Goal: Subscribe to service/newsletter

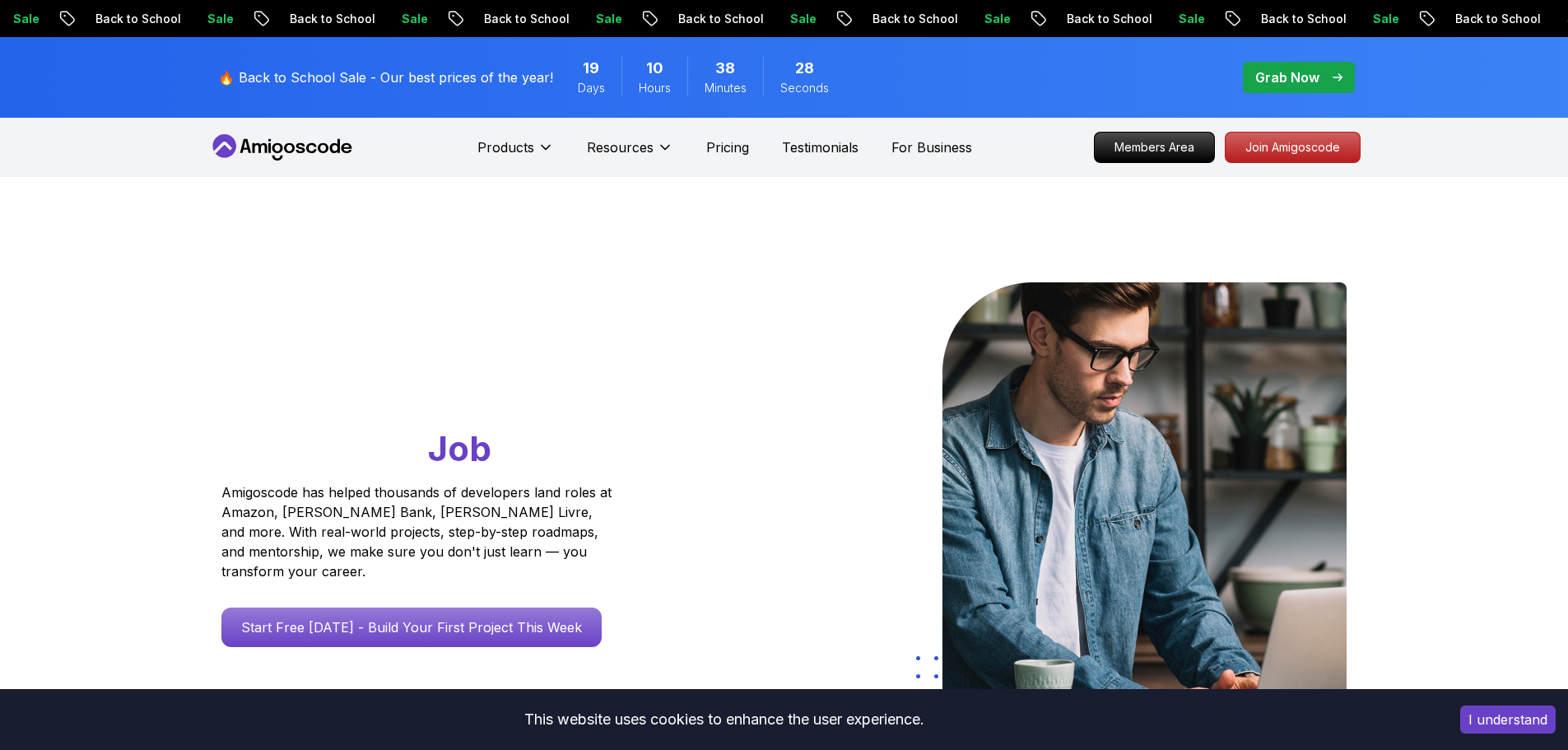
click at [1308, 66] on span "pre-order" at bounding box center [1299, 78] width 112 height 31
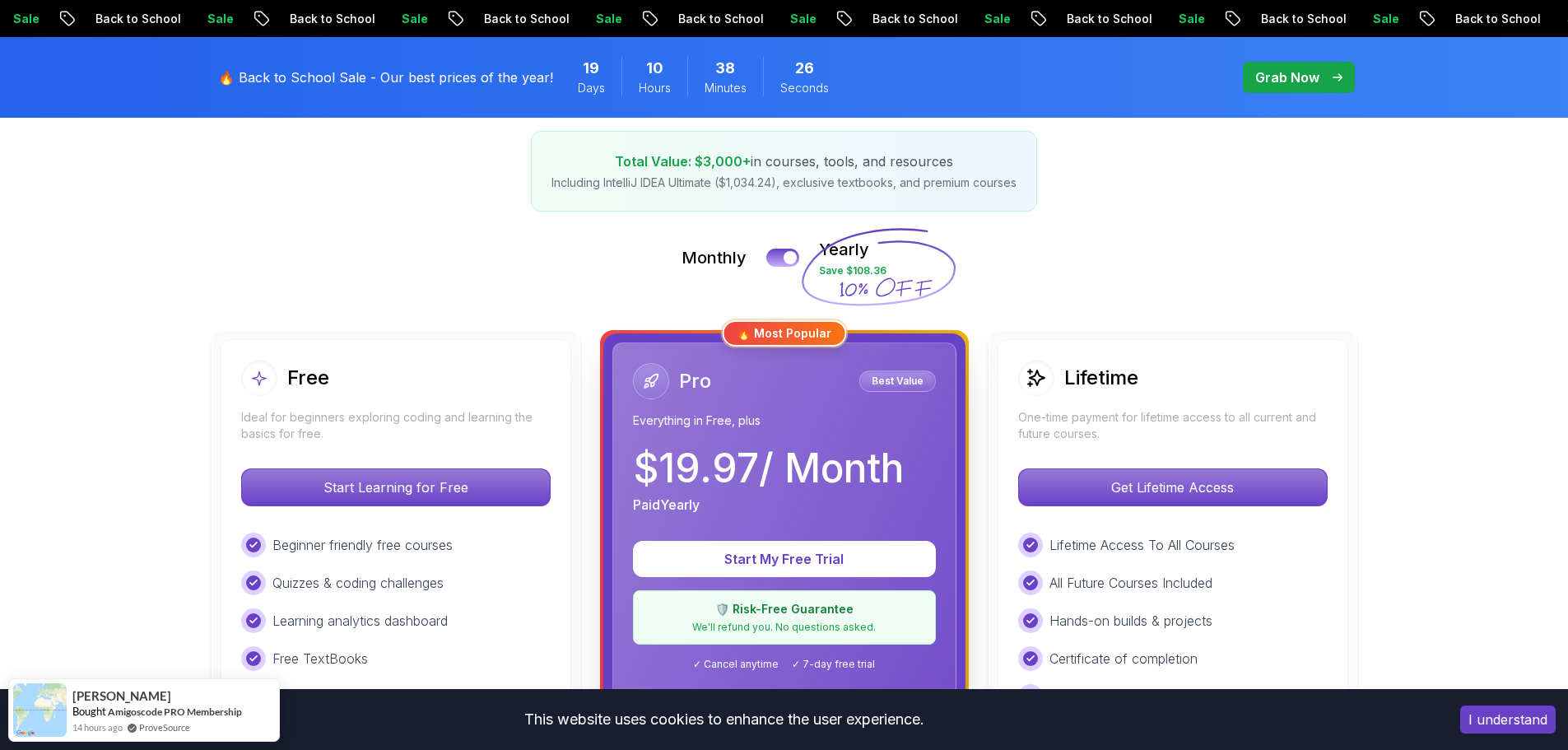
scroll to position [329, 0]
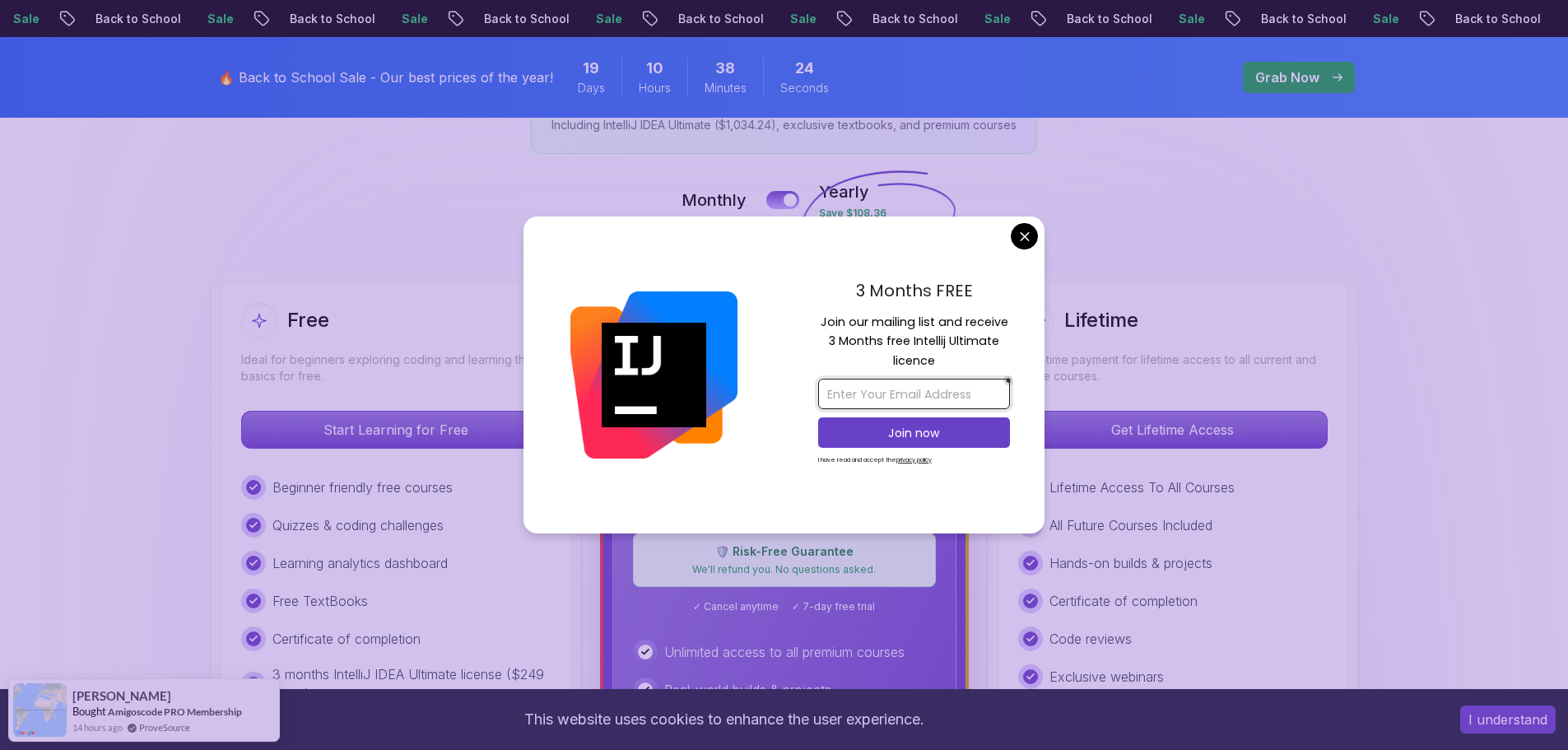
click at [893, 388] on input "email" at bounding box center [915, 393] width 192 height 30
drag, startPoint x: 854, startPoint y: 289, endPoint x: 967, endPoint y: 295, distance: 113.2
click at [967, 295] on p "3 Months FREE" at bounding box center [915, 290] width 192 height 25
click at [853, 354] on p "Join our mailing list and receive 3 Months free Intellij Ultimate licence" at bounding box center [915, 341] width 192 height 58
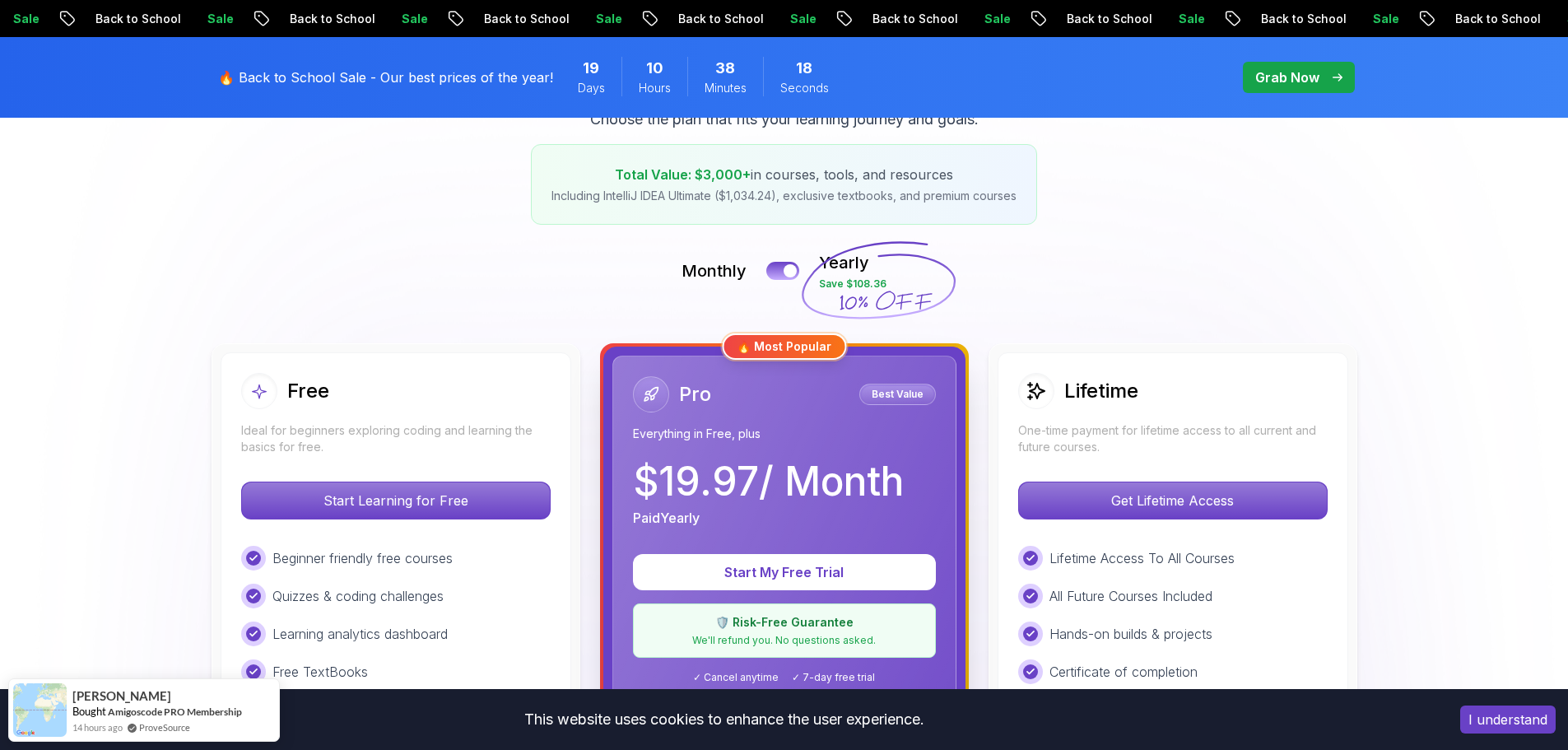
scroll to position [0, 0]
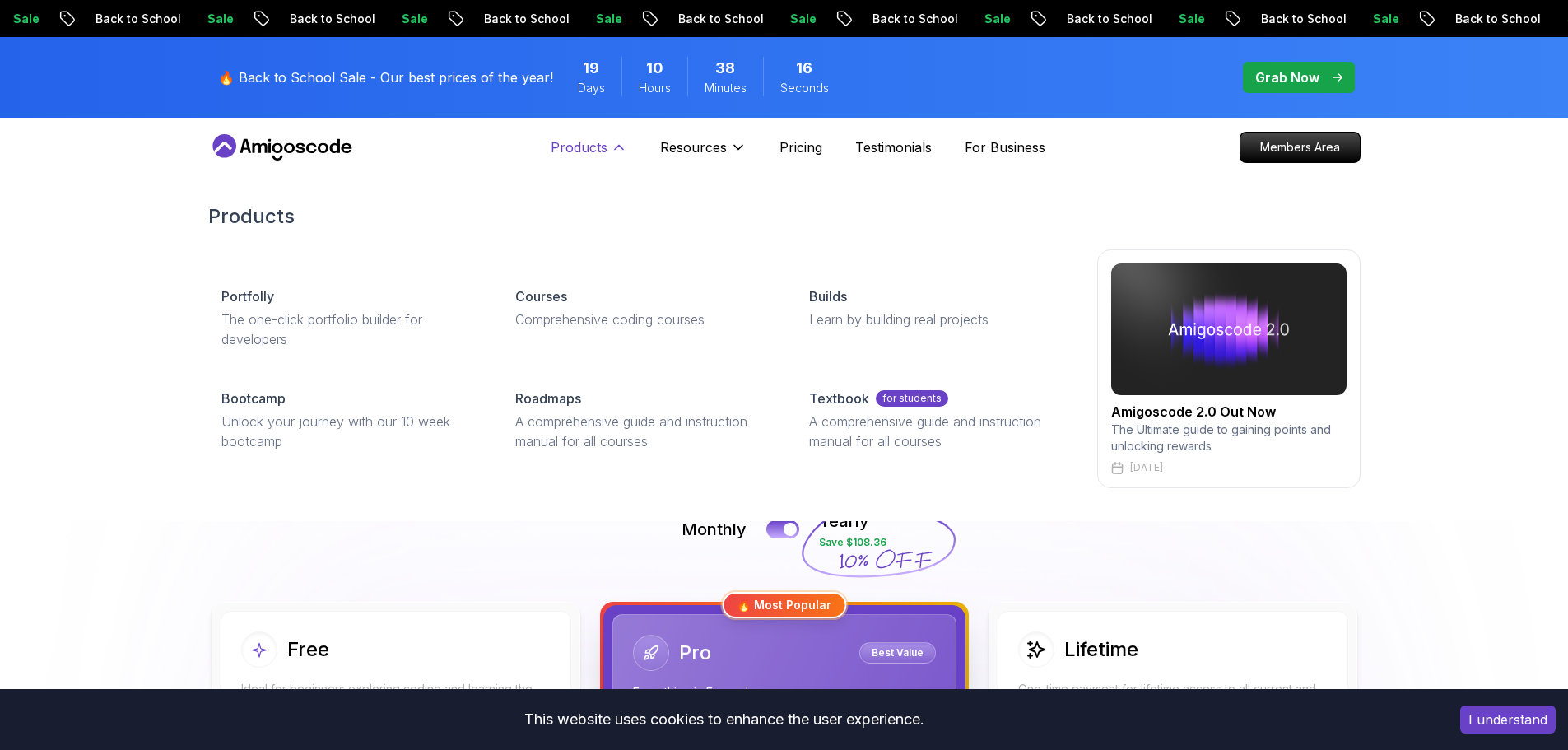
click at [594, 153] on p "Products" at bounding box center [579, 147] width 57 height 20
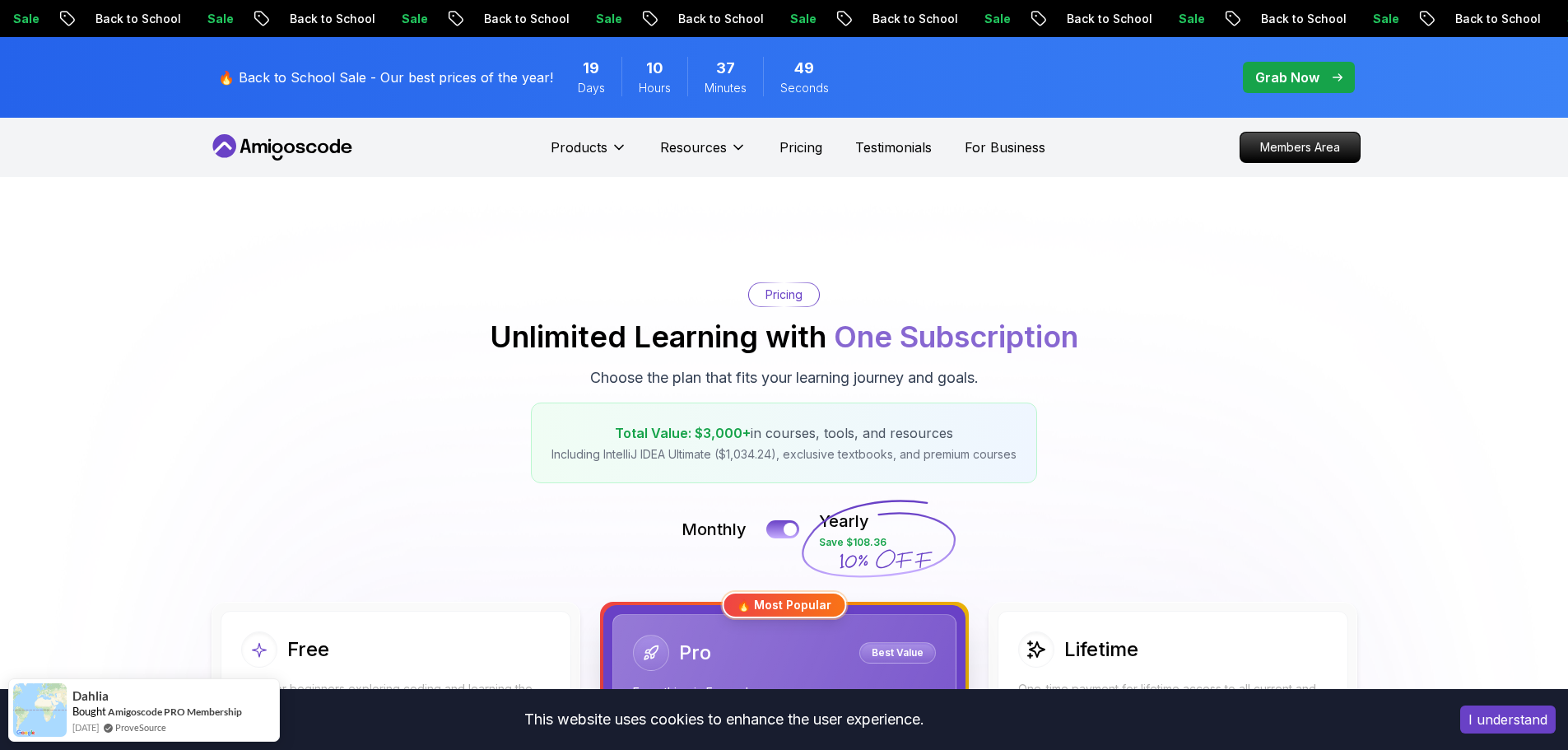
click at [1298, 79] on p "Grab Now" at bounding box center [1287, 78] width 64 height 20
click at [801, 147] on p "Pricing" at bounding box center [800, 147] width 43 height 20
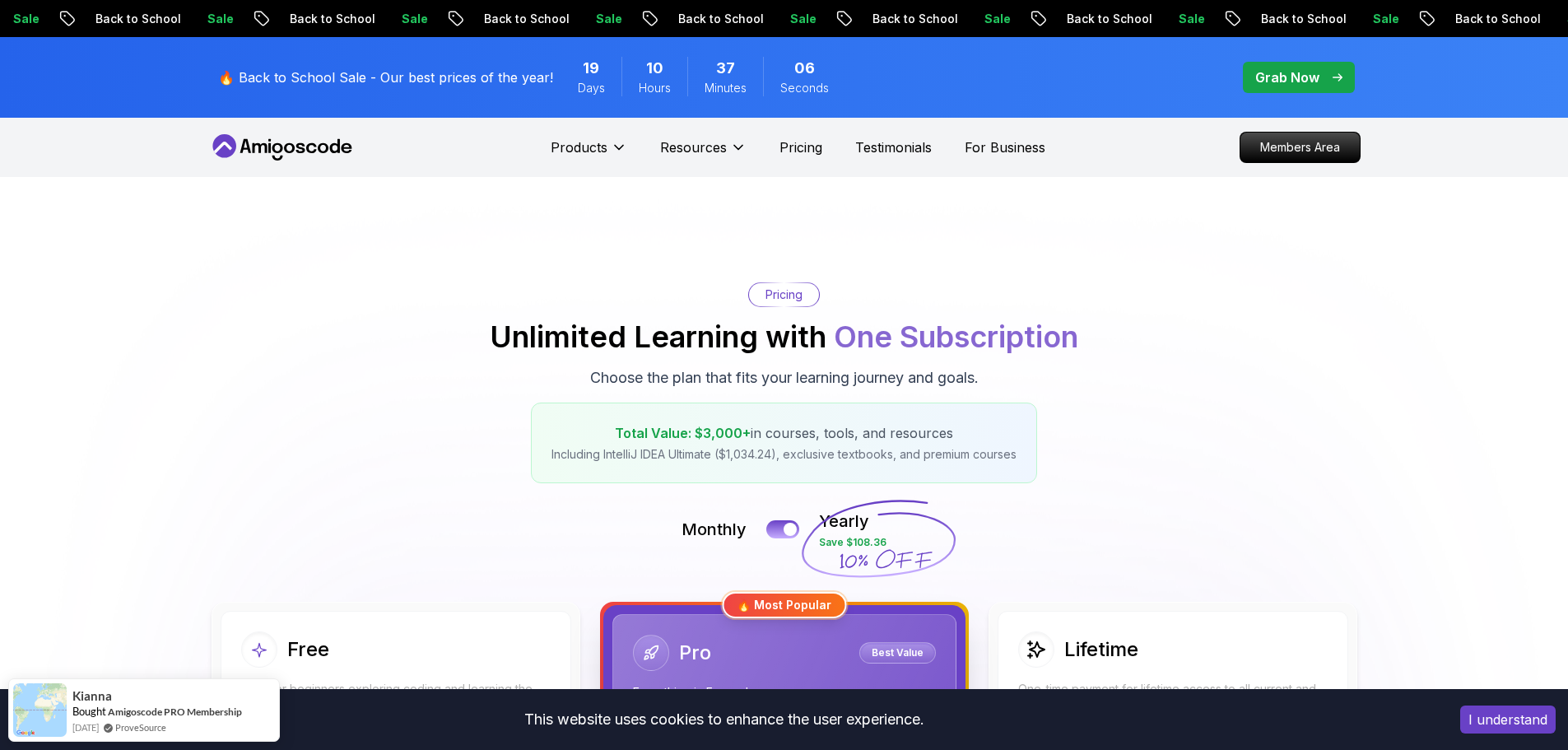
click at [1308, 5] on div "Sale Back to School Sale Back to School Sale Back to School Sale Back to School…" at bounding box center [784, 18] width 1568 height 37
click at [1311, 5] on div "Sale Back to School Sale Back to School Sale Back to School Sale Back to School…" at bounding box center [784, 18] width 1568 height 37
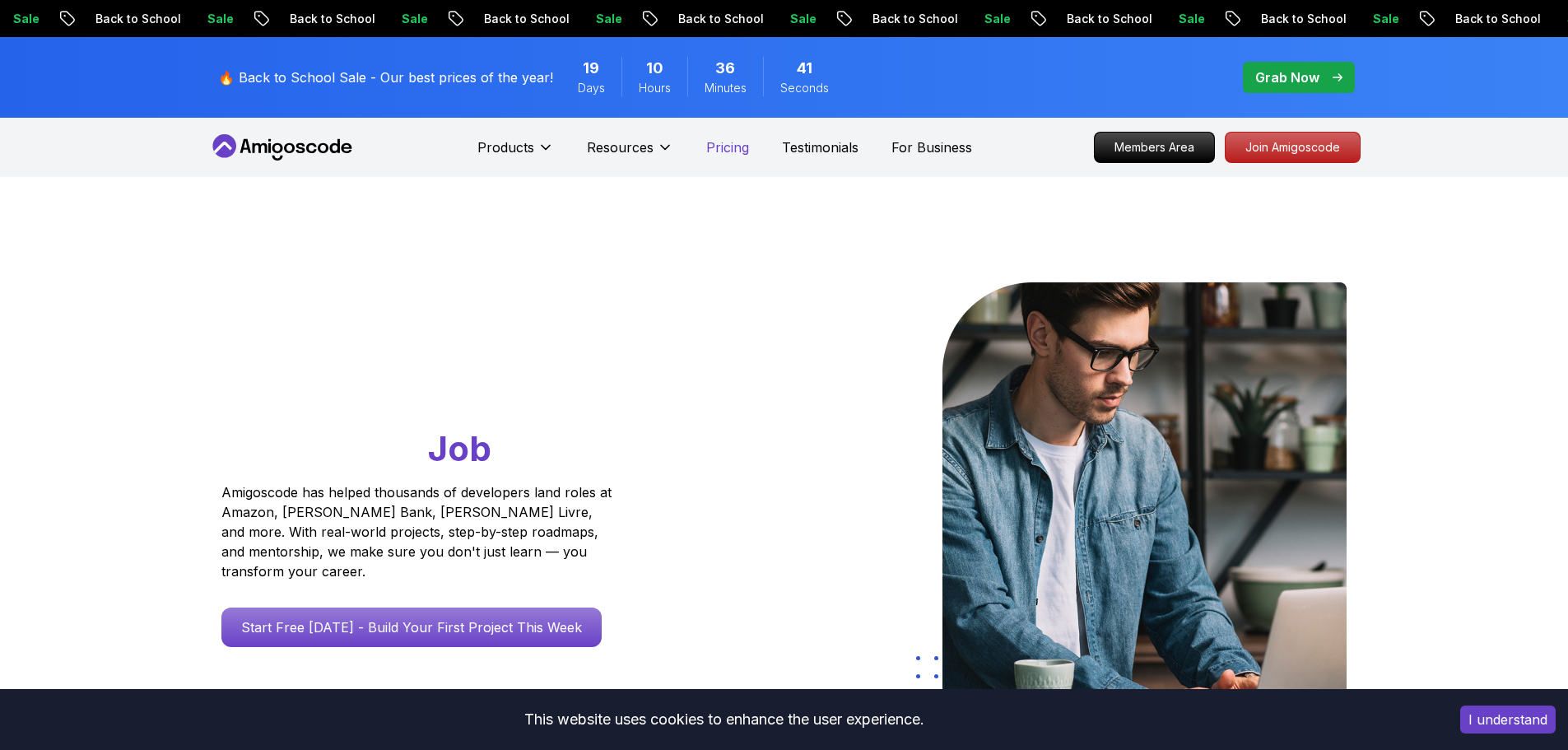
click at [722, 143] on p "Pricing" at bounding box center [727, 147] width 43 height 20
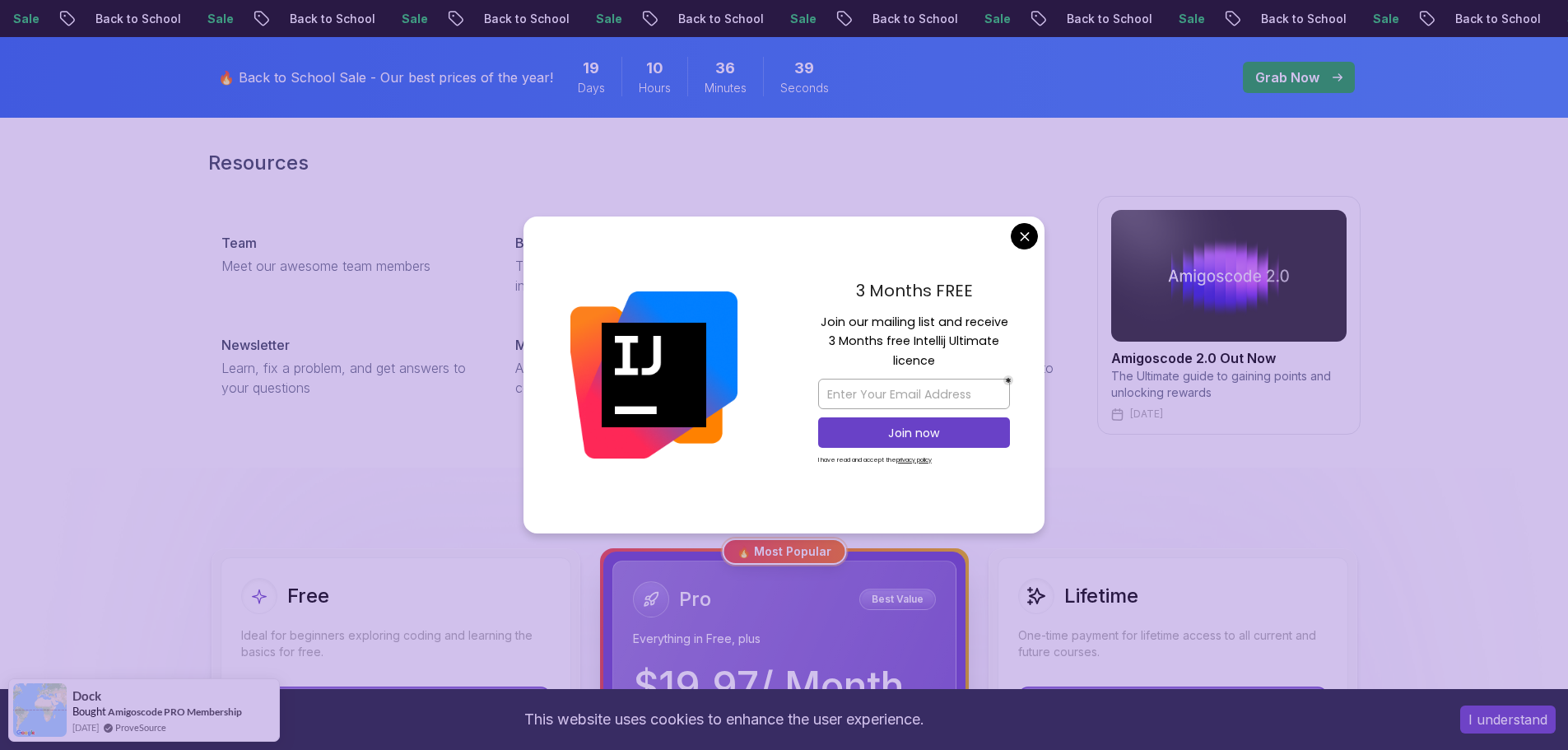
scroll to position [82, 0]
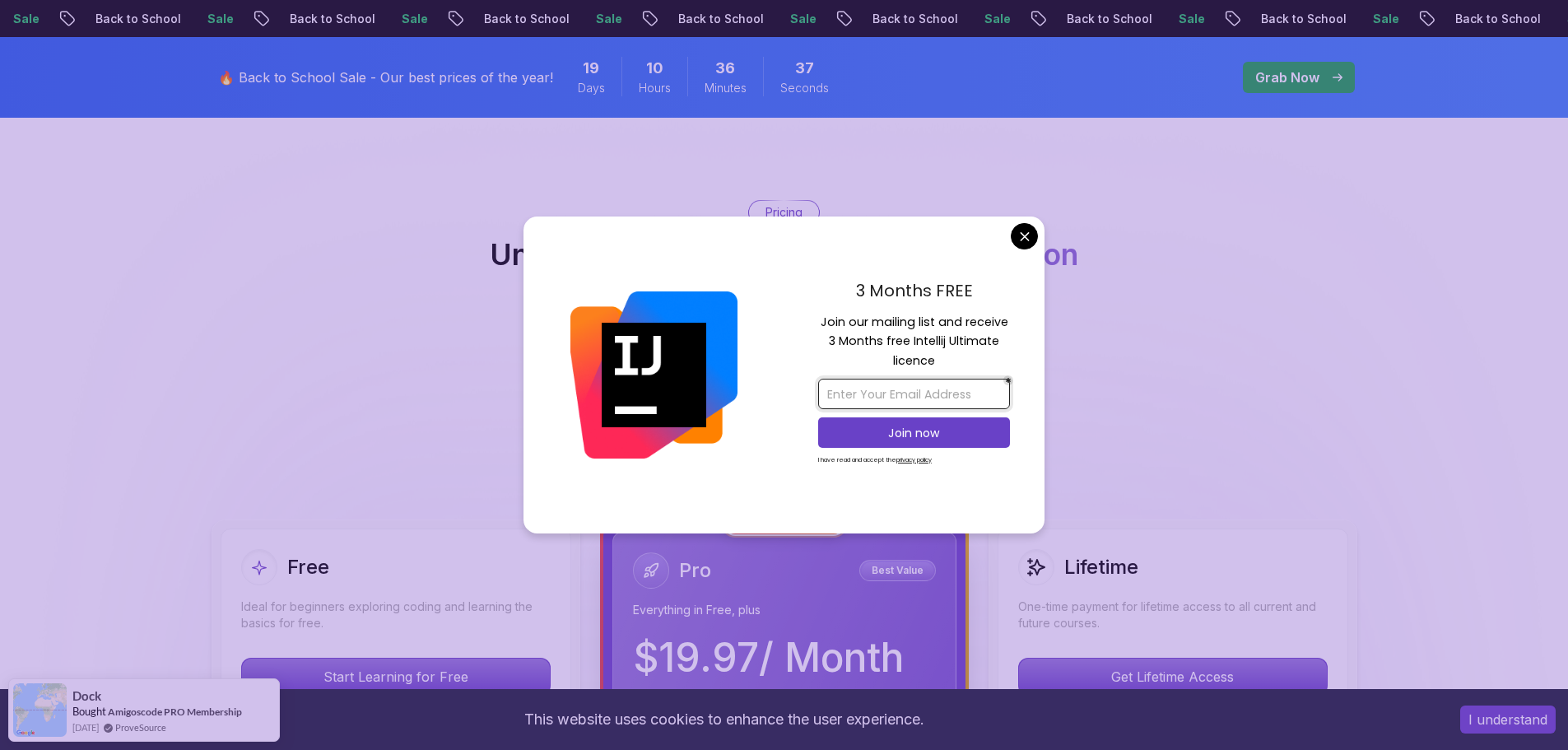
click at [866, 389] on input "email" at bounding box center [915, 393] width 192 height 30
drag, startPoint x: 820, startPoint y: 322, endPoint x: 953, endPoint y: 363, distance: 139.2
click at [953, 363] on div "3 Months FREE Join our mailing list and receive 3 Months free Intellij Ultimate…" at bounding box center [915, 375] width 261 height 318
click at [953, 363] on p "Join our mailing list and receive 3 Months free Intellij Ultimate licence" at bounding box center [915, 341] width 192 height 58
click at [905, 354] on p "Join our mailing list and receive 3 Months free Intellij Ultimate licence" at bounding box center [915, 341] width 192 height 58
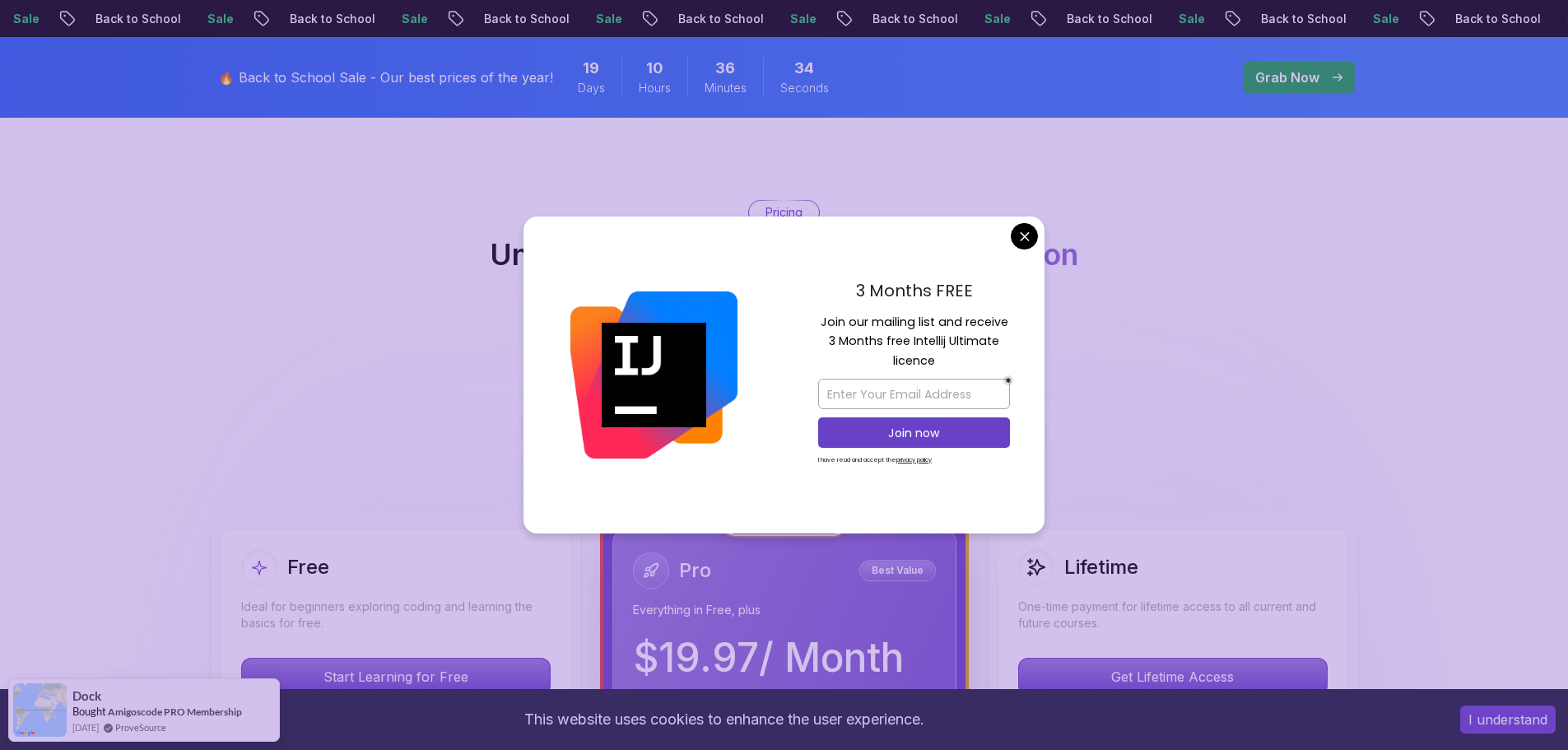
click at [905, 354] on p "Join our mailing list and receive 3 Months free Intellij Ultimate licence" at bounding box center [915, 341] width 192 height 58
click at [944, 354] on p "Join our mailing list and receive 3 Months free Intellij Ultimate licence" at bounding box center [915, 341] width 192 height 58
click at [853, 399] on input "email" at bounding box center [915, 393] width 192 height 30
type input "[EMAIL_ADDRESS][DOMAIN_NAME]"
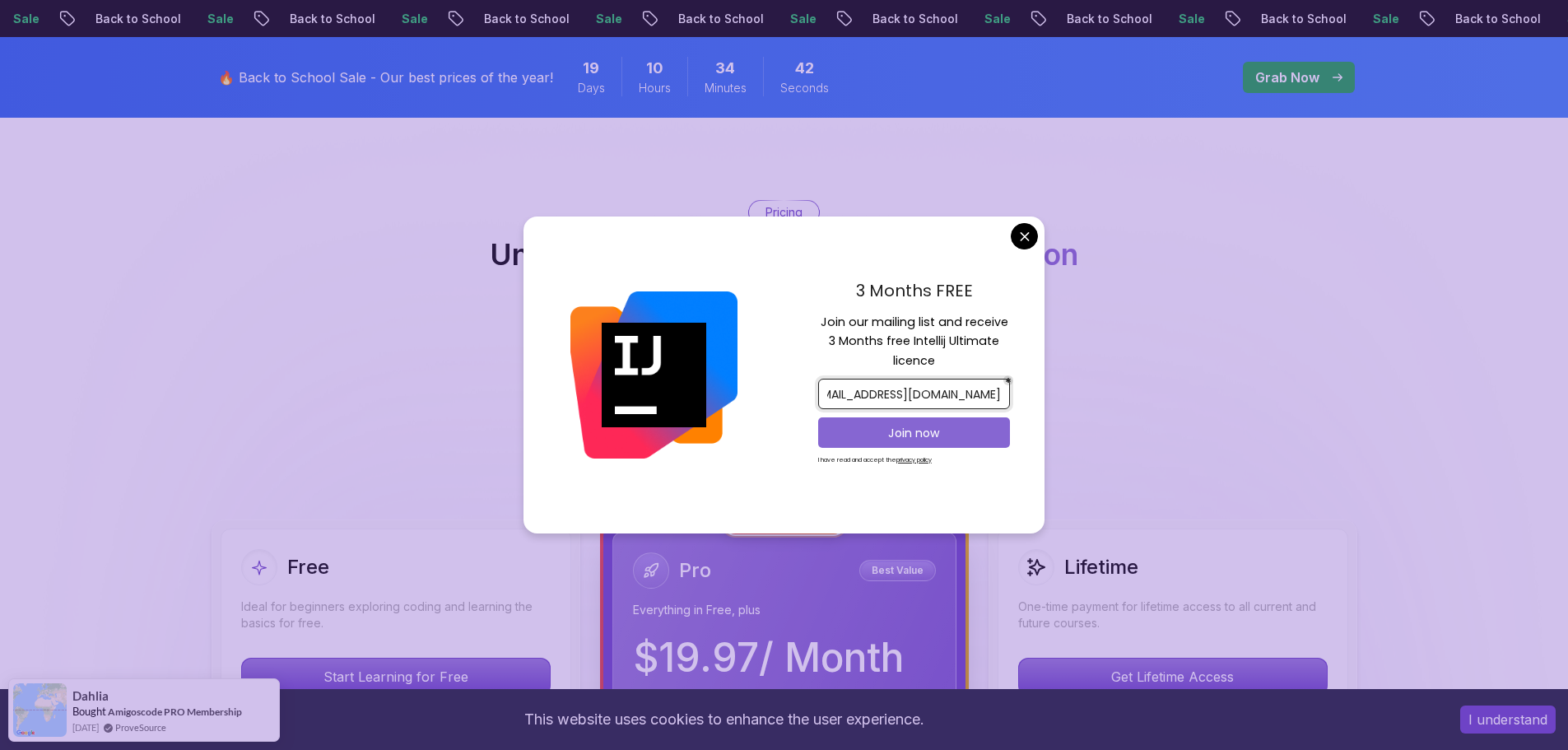
click at [915, 434] on p "Join now" at bounding box center [914, 433] width 155 height 16
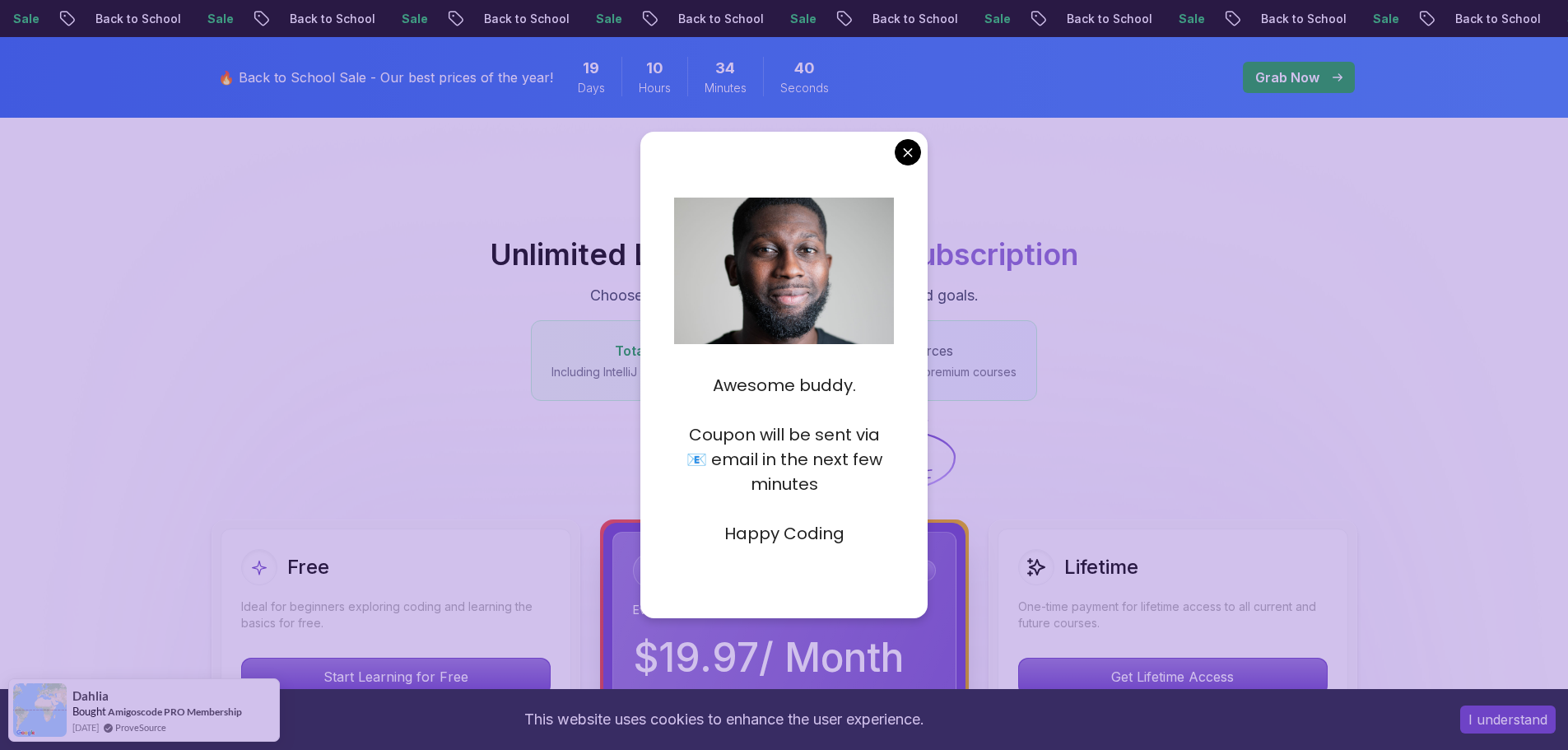
drag, startPoint x: 698, startPoint y: 440, endPoint x: 780, endPoint y: 446, distance: 82.2
click at [759, 446] on p "Coupon will be sent via 📧 email in the next few minutes" at bounding box center [784, 459] width 220 height 74
click at [777, 440] on p "Coupon will be sent via 📧 email in the next few minutes" at bounding box center [784, 459] width 220 height 74
drag, startPoint x: 789, startPoint y: 391, endPoint x: 814, endPoint y: 428, distance: 44.7
click at [814, 428] on div "Awesome buddy. Coupon will be sent via 📧 email in the next few minutes Happy Co…" at bounding box center [784, 447] width 220 height 197
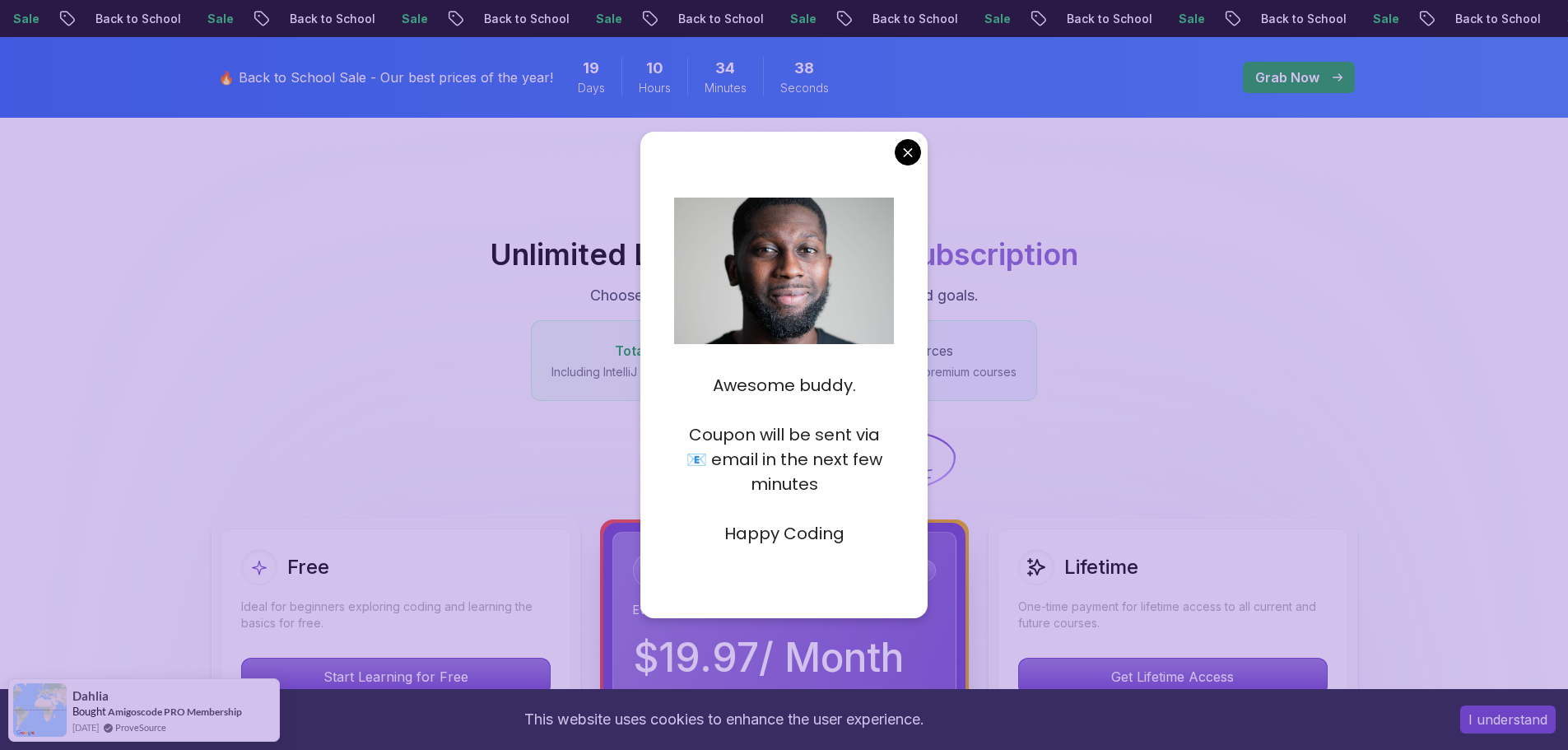
click at [817, 451] on p "Coupon will be sent via 📧 email in the next few minutes" at bounding box center [784, 459] width 220 height 74
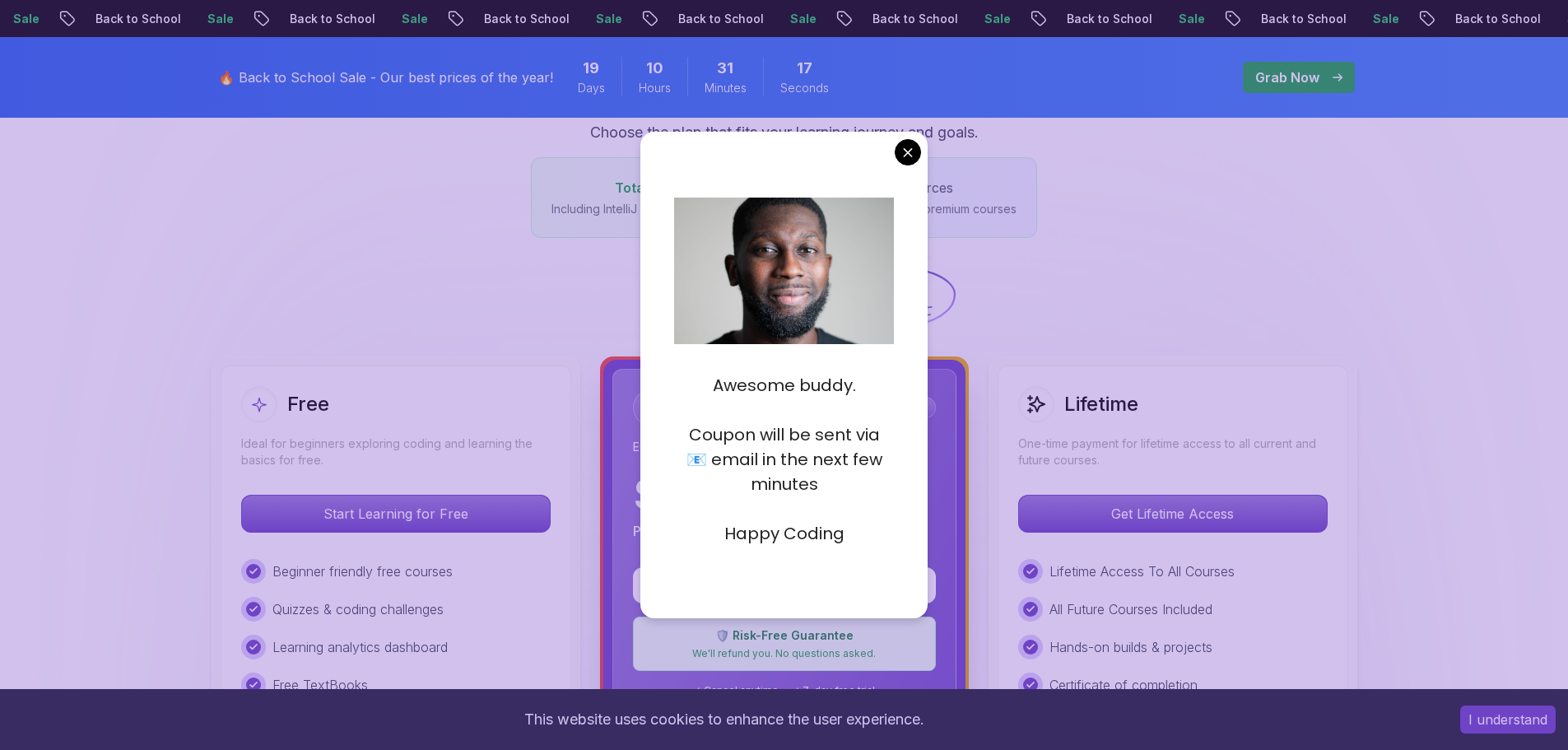
scroll to position [247, 0]
click at [705, 458] on p "Coupon will be sent via 📧 email in the next few minutes" at bounding box center [784, 459] width 220 height 74
click at [767, 459] on p "Coupon will be sent via 📧 email in the next few minutes" at bounding box center [784, 459] width 220 height 74
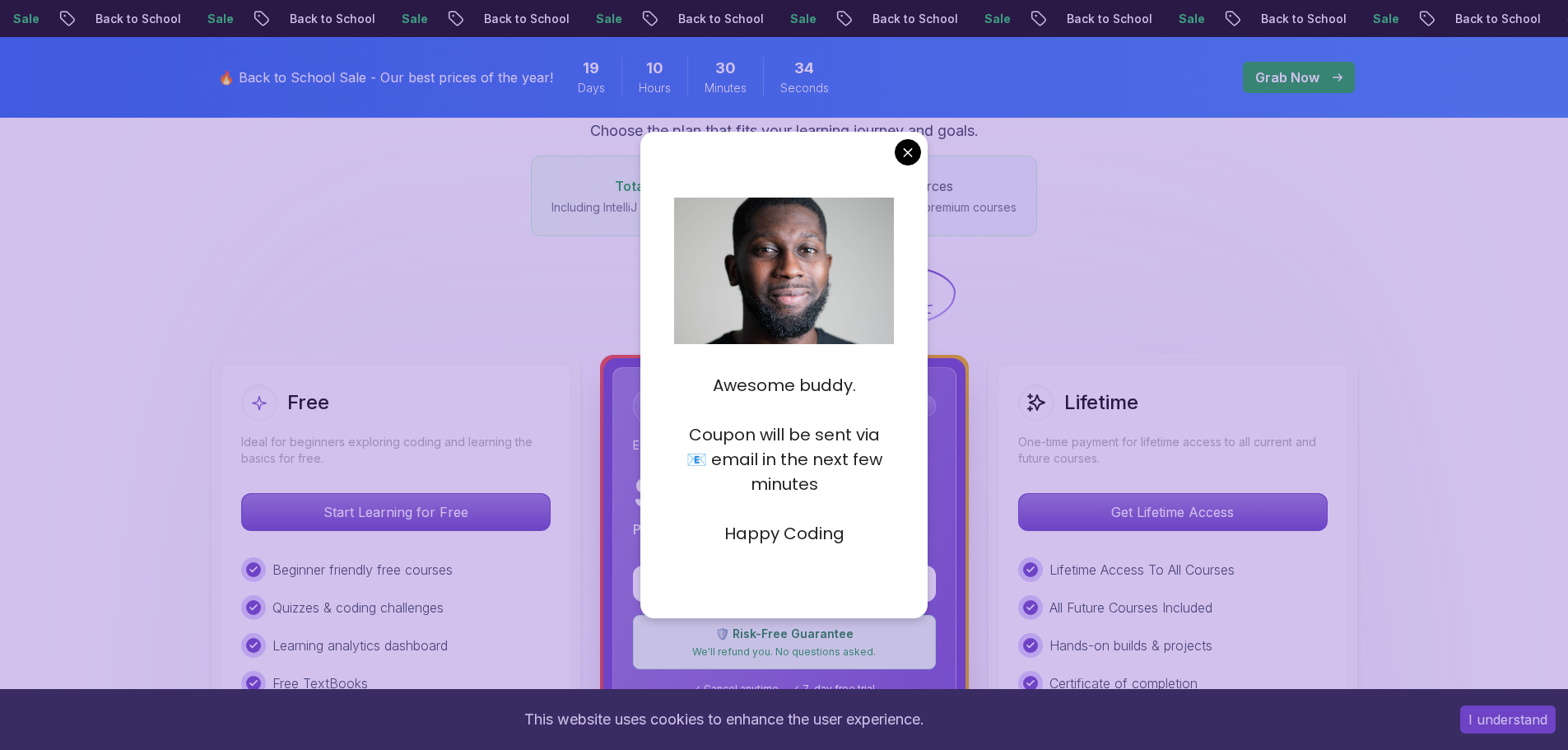
click at [726, 459] on p "Coupon will be sent via 📧 email in the next few minutes" at bounding box center [784, 459] width 220 height 74
click at [773, 456] on p "Coupon will be sent via 📧 email in the next few minutes" at bounding box center [784, 459] width 220 height 74
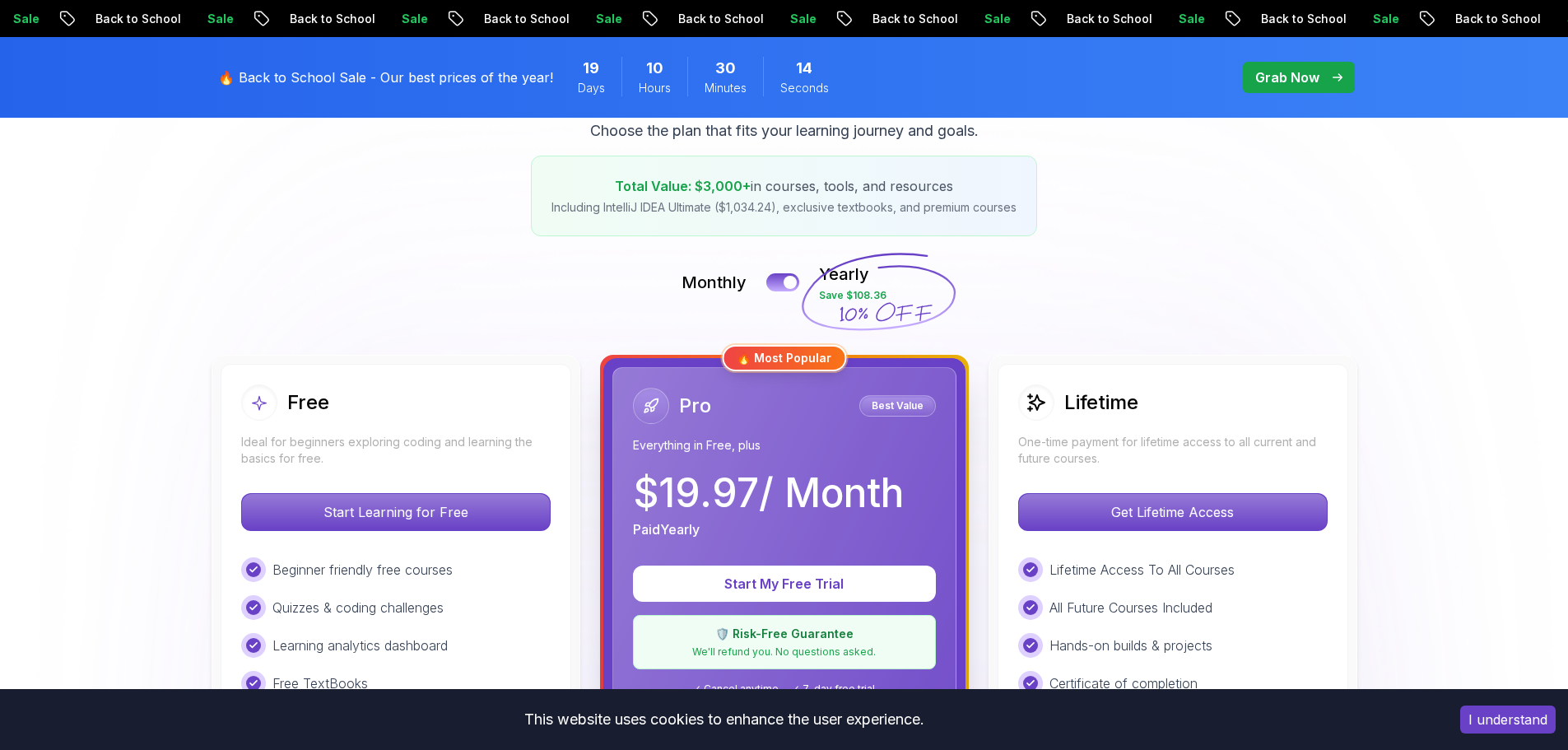
drag, startPoint x: 919, startPoint y: 295, endPoint x: 934, endPoint y: 291, distance: 15.5
click at [934, 291] on icon at bounding box center [878, 292] width 158 height 145
click at [1248, 301] on div "Monthly Yearly Save $108.36" at bounding box center [784, 281] width 1152 height 39
